Goal: Navigation & Orientation: Find specific page/section

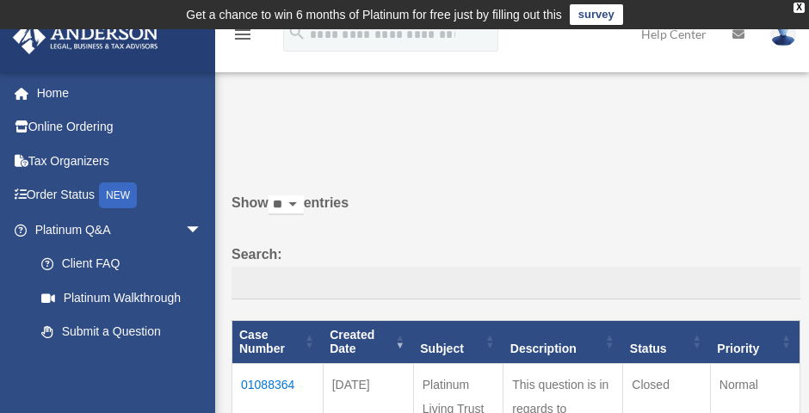
click at [337, 151] on p at bounding box center [509, 145] width 581 height 24
click at [62, 90] on link "Home" at bounding box center [120, 93] width 216 height 34
click at [34, 88] on span at bounding box center [30, 94] width 13 height 12
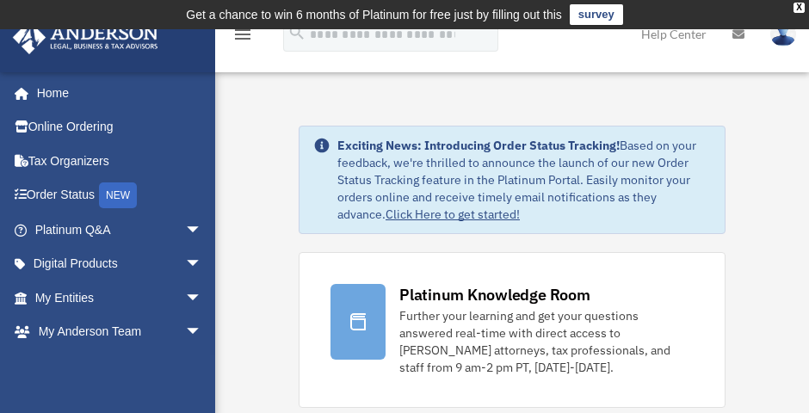
click at [734, 34] on icon at bounding box center [738, 34] width 12 height 12
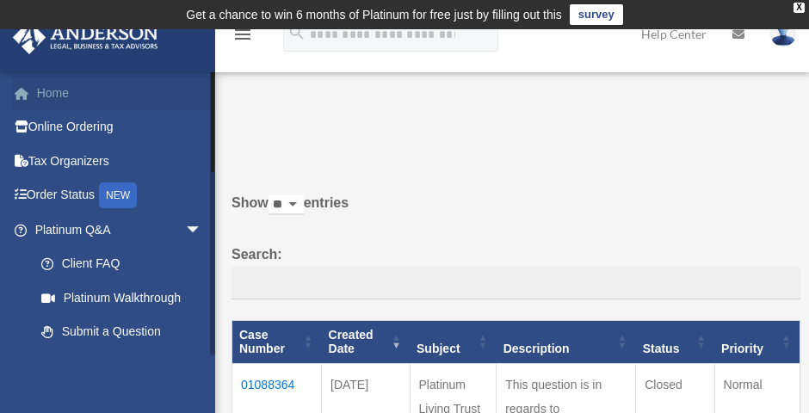
click at [54, 84] on link "Home" at bounding box center [120, 93] width 216 height 34
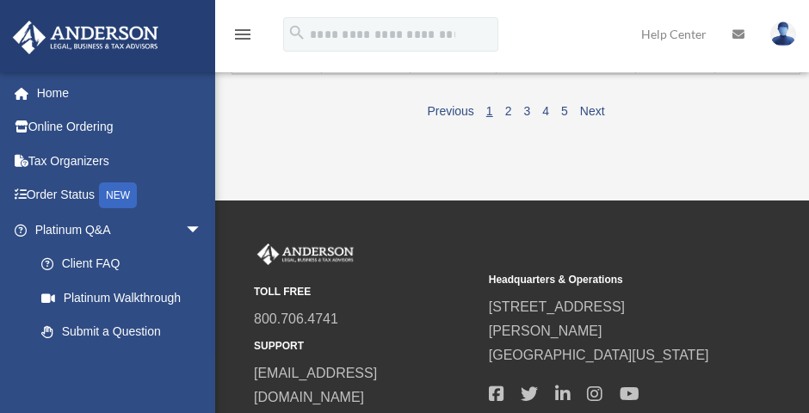
scroll to position [3098, 0]
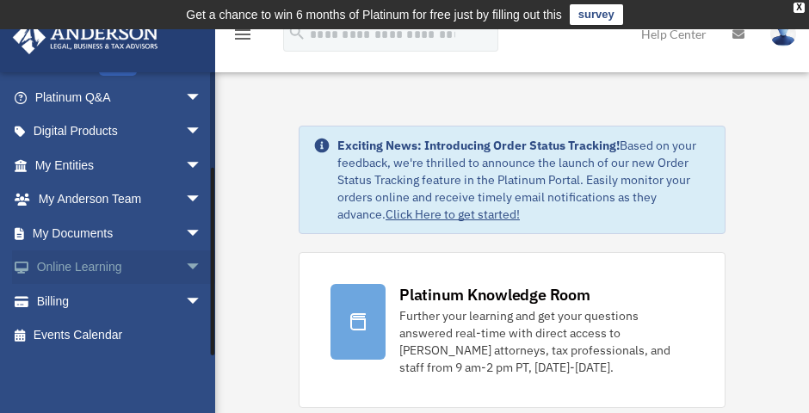
scroll to position [430, 0]
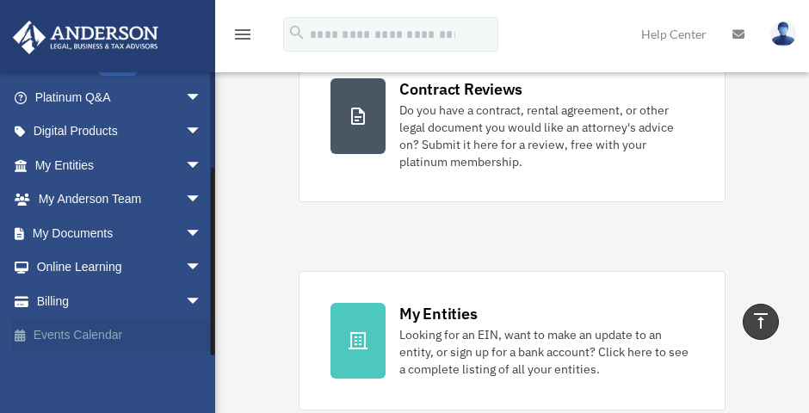
click at [70, 325] on link "Events Calendar" at bounding box center [120, 335] width 216 height 34
